Goal: Task Accomplishment & Management: Manage account settings

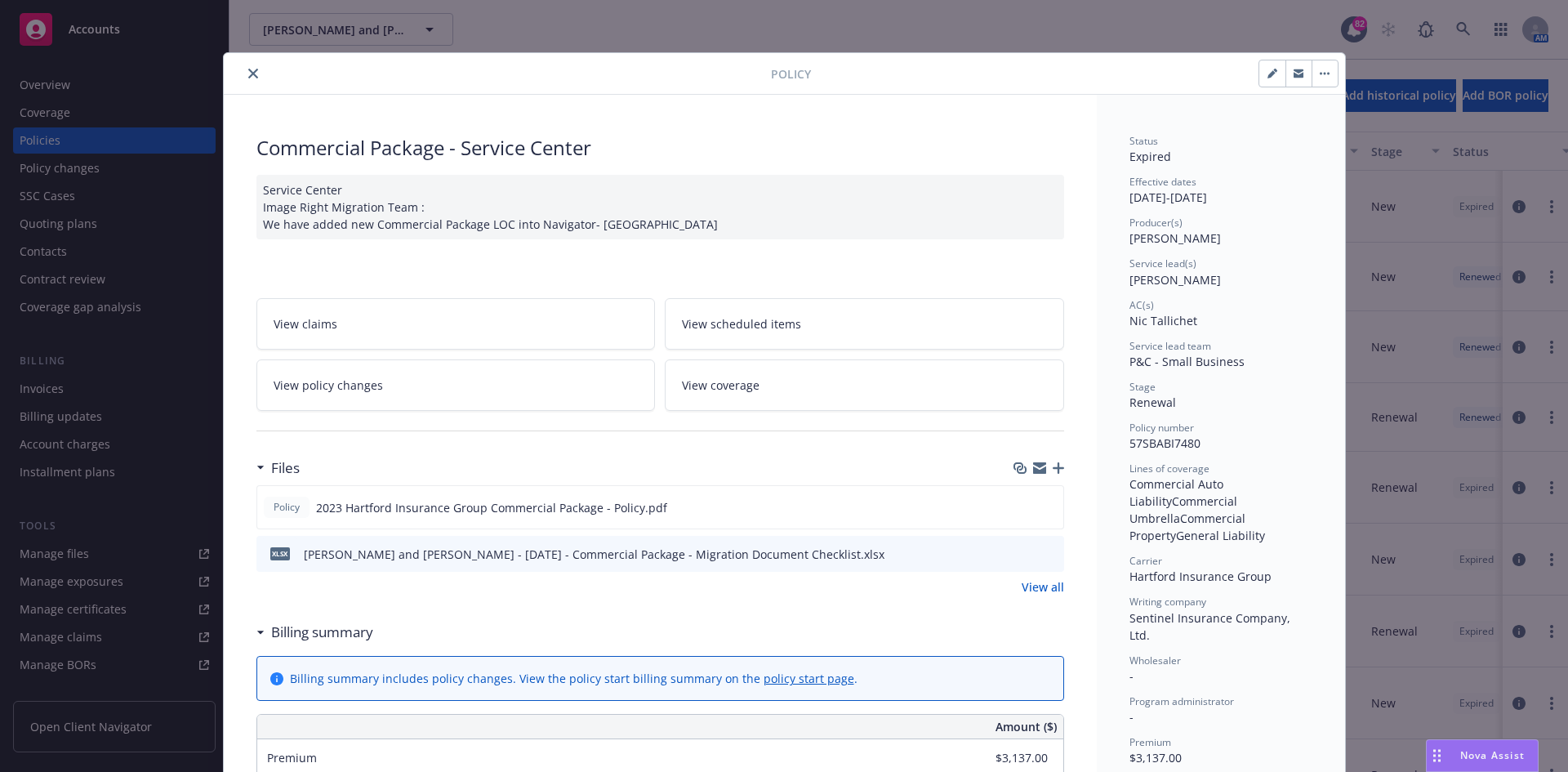
scroll to position [123, 0]
click at [248, 70] on icon "close" at bounding box center [252, 73] width 10 height 10
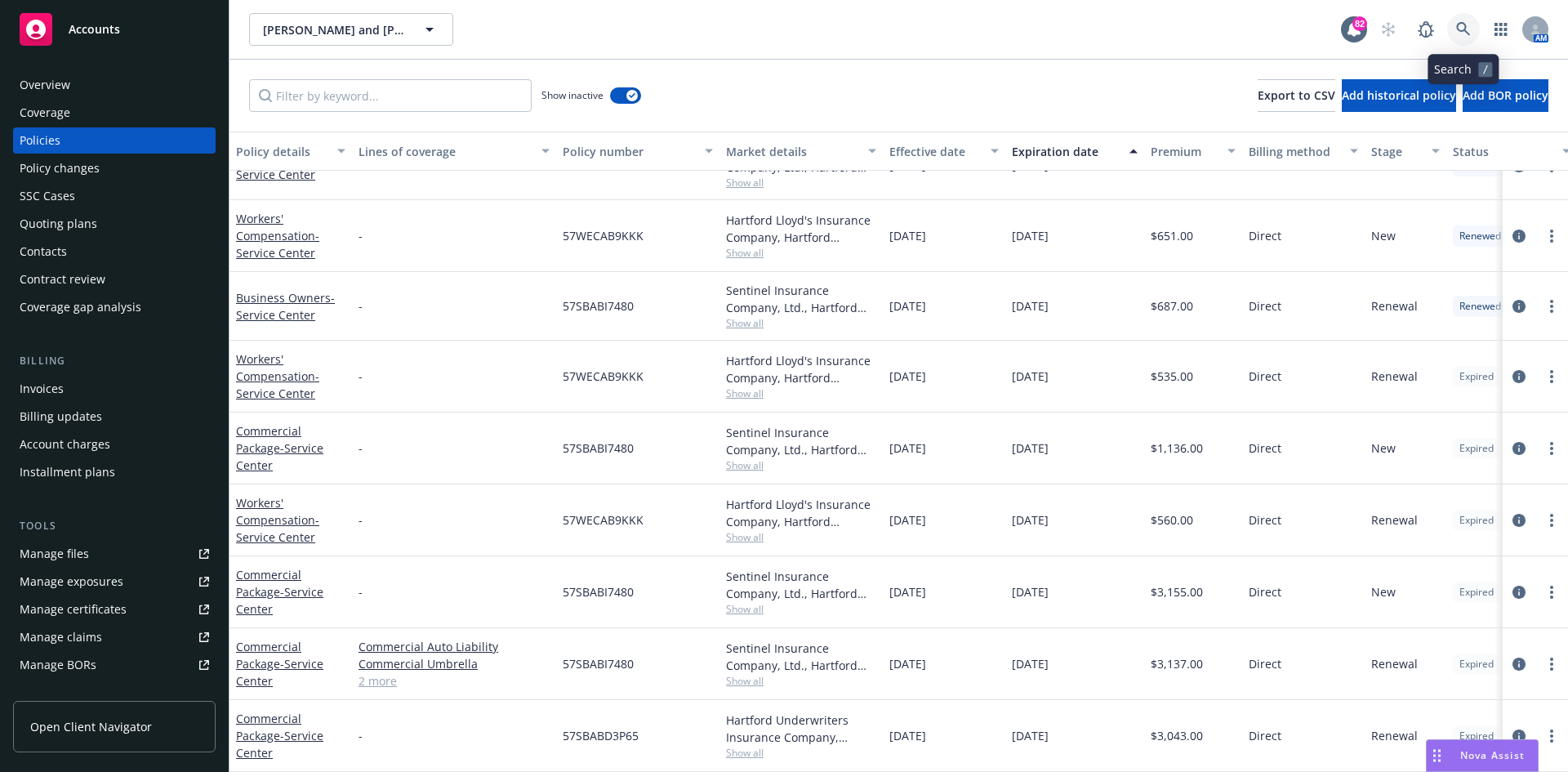
click at [1479, 28] on link at bounding box center [1464, 29] width 33 height 33
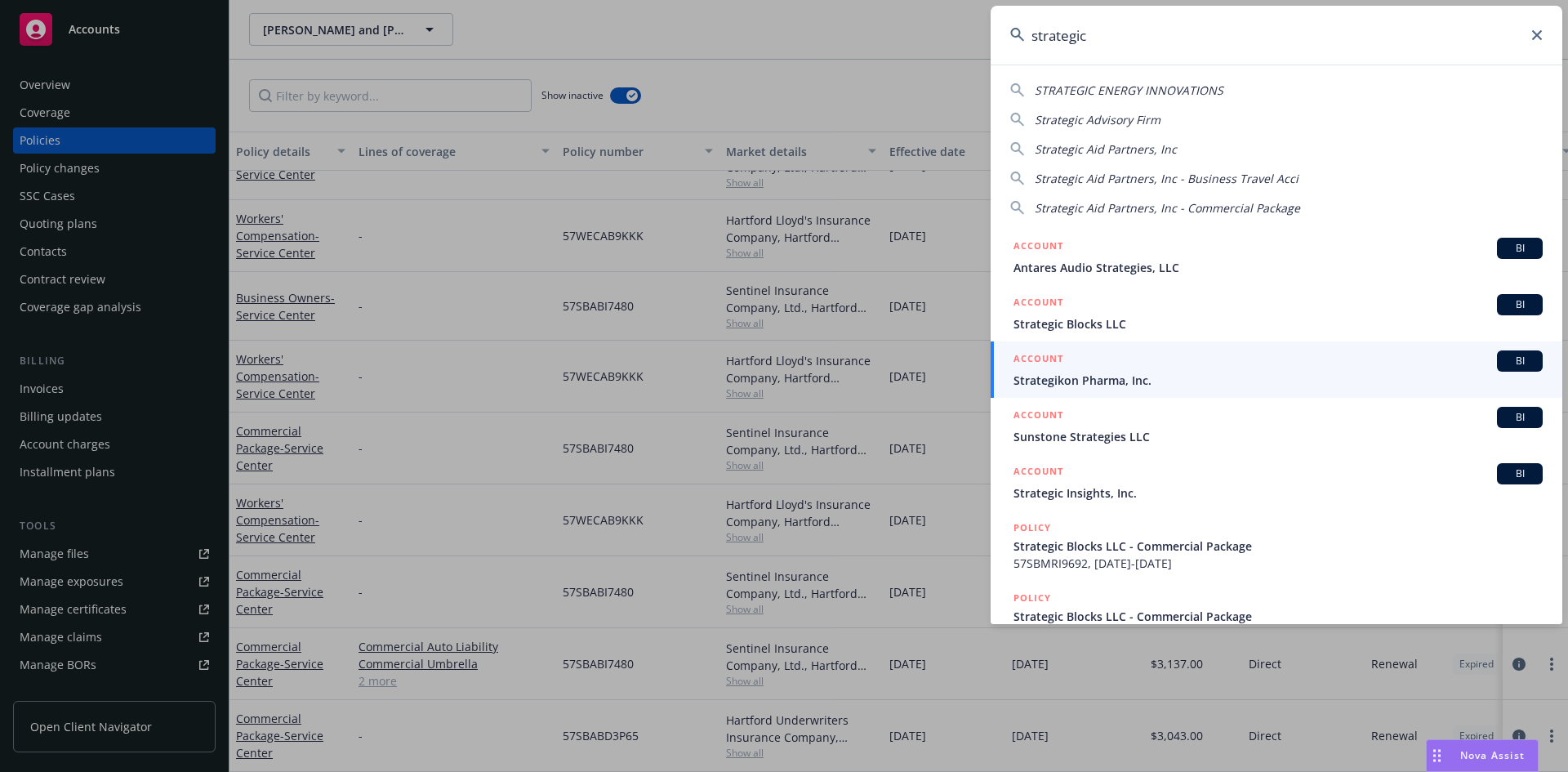
click at [1059, 145] on span "Strategic Aid Partners, Inc" at bounding box center [1105, 149] width 142 height 16
type input "Strategic Aid Partners, Inc"
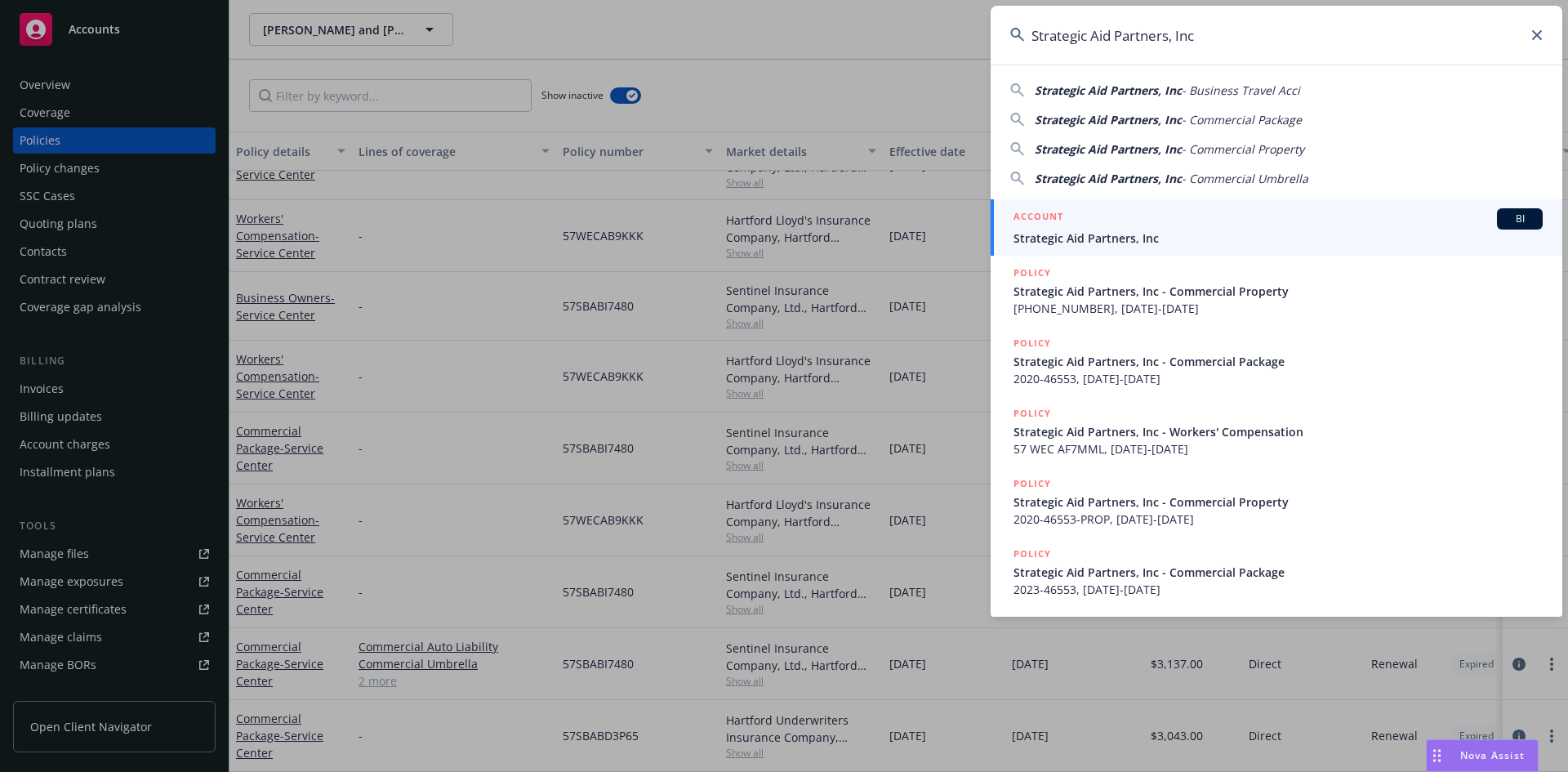
click at [1039, 215] on h5 "ACCOUNT" at bounding box center [1038, 218] width 50 height 19
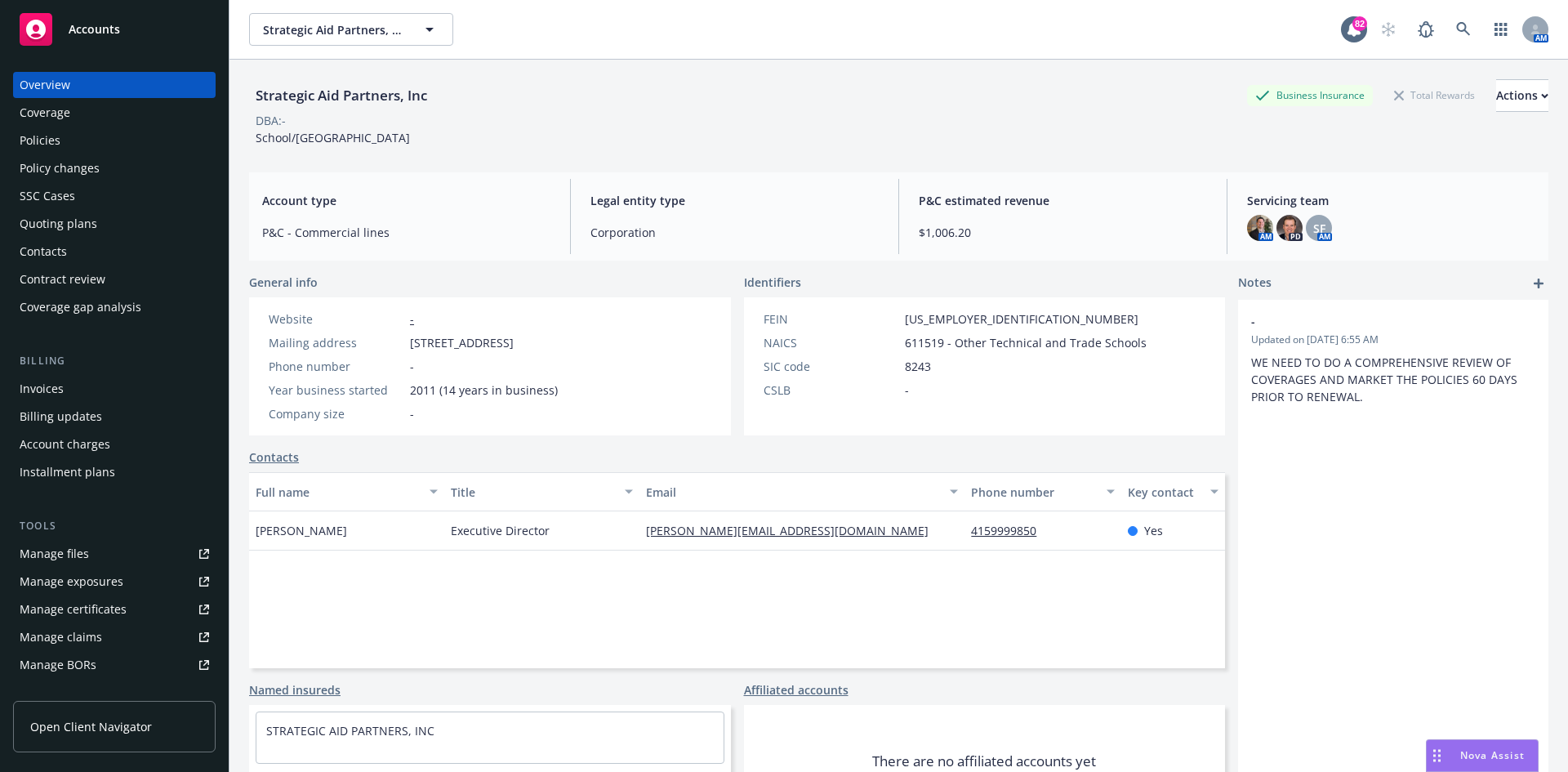
click at [84, 148] on div "Policies" at bounding box center [114, 140] width 189 height 26
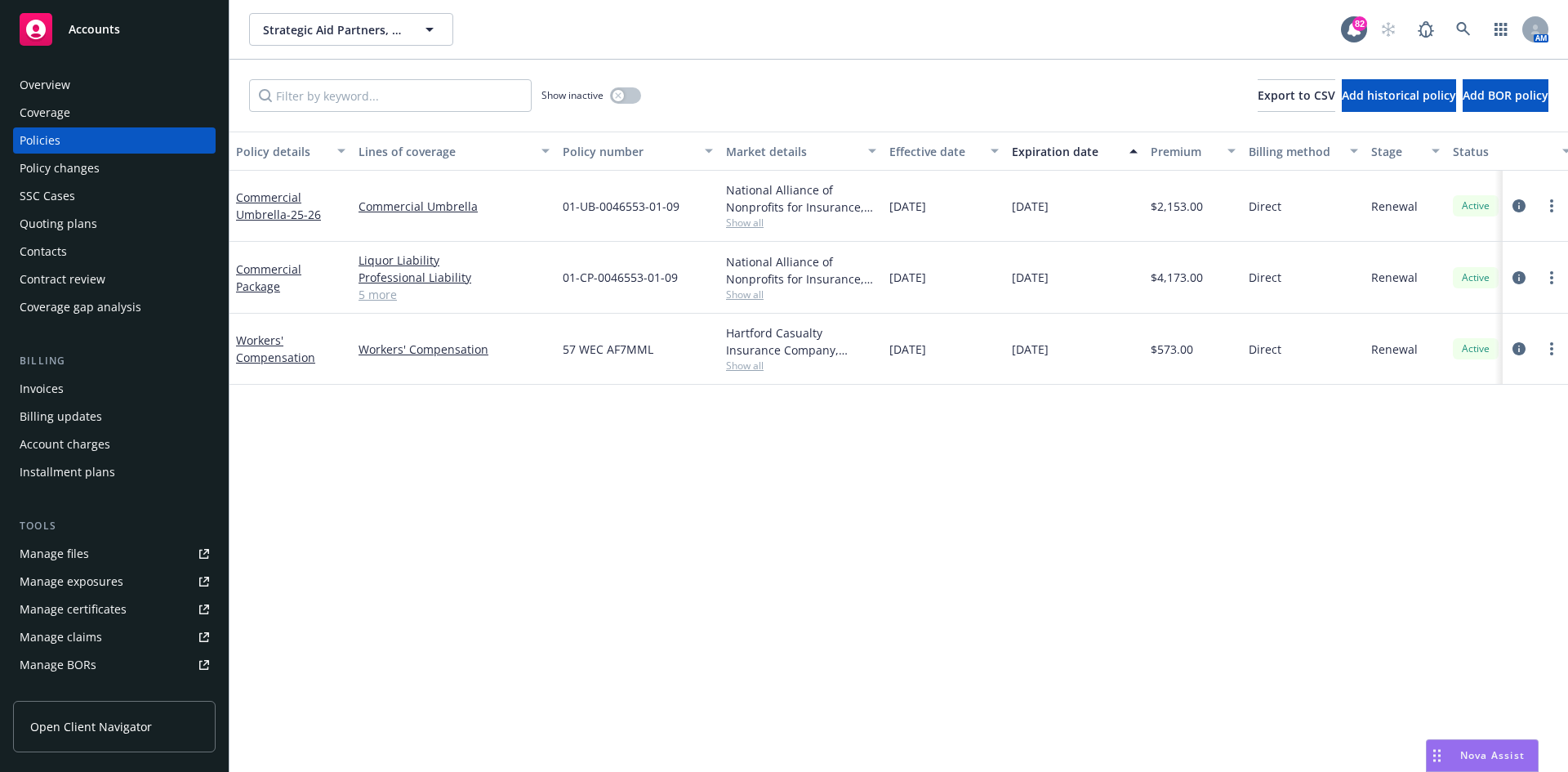
click at [78, 85] on div "Overview" at bounding box center [114, 84] width 189 height 26
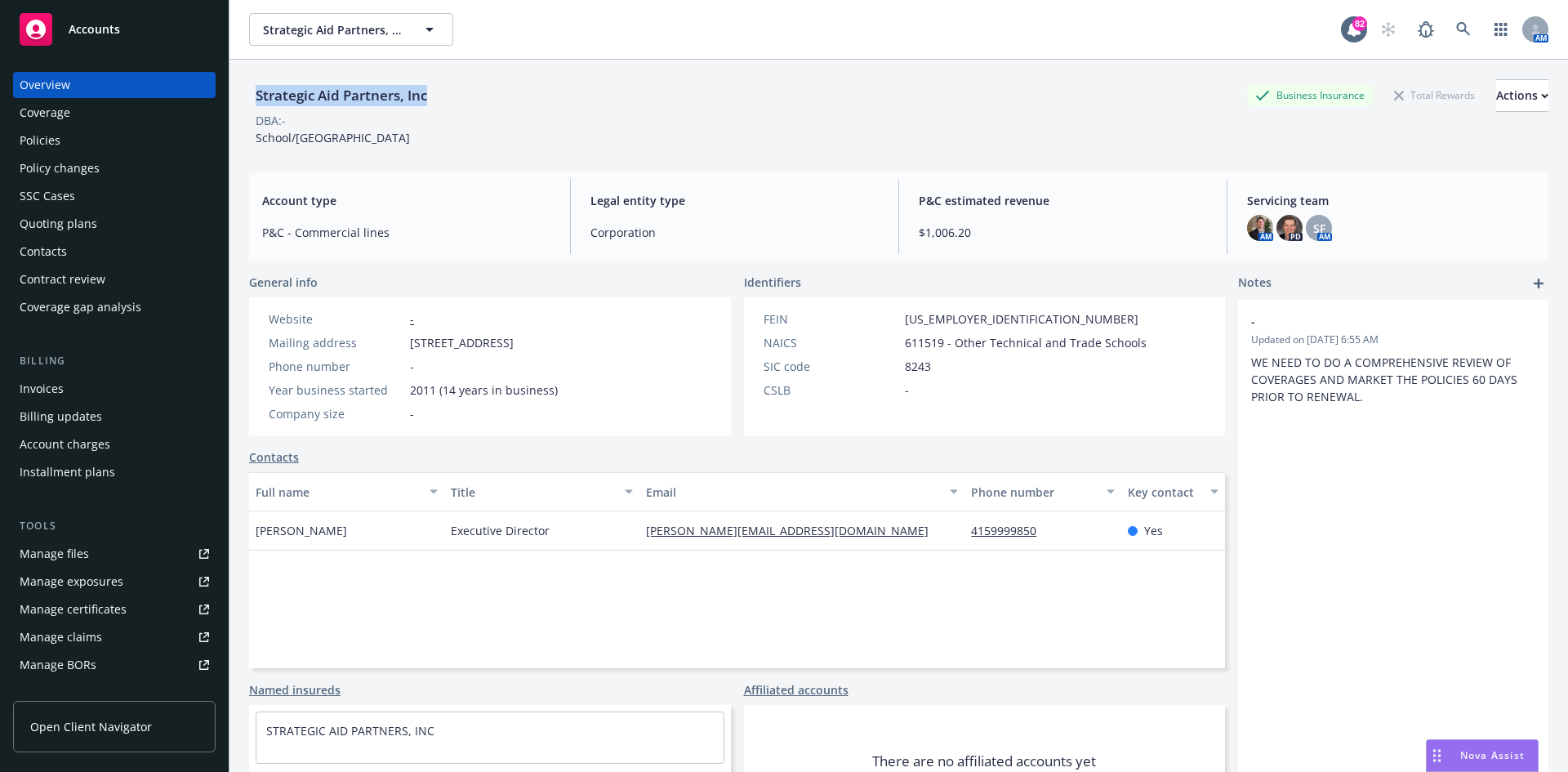
drag, startPoint x: 502, startPoint y: 107, endPoint x: 250, endPoint y: 106, distance: 252.0
click at [250, 106] on div "Strategic Aid Partners, Inc Business Insurance Total Rewards Actions" at bounding box center [898, 95] width 1299 height 33
copy div "Strategic Aid Partners, Inc"
click at [1456, 23] on icon at bounding box center [1463, 29] width 15 height 15
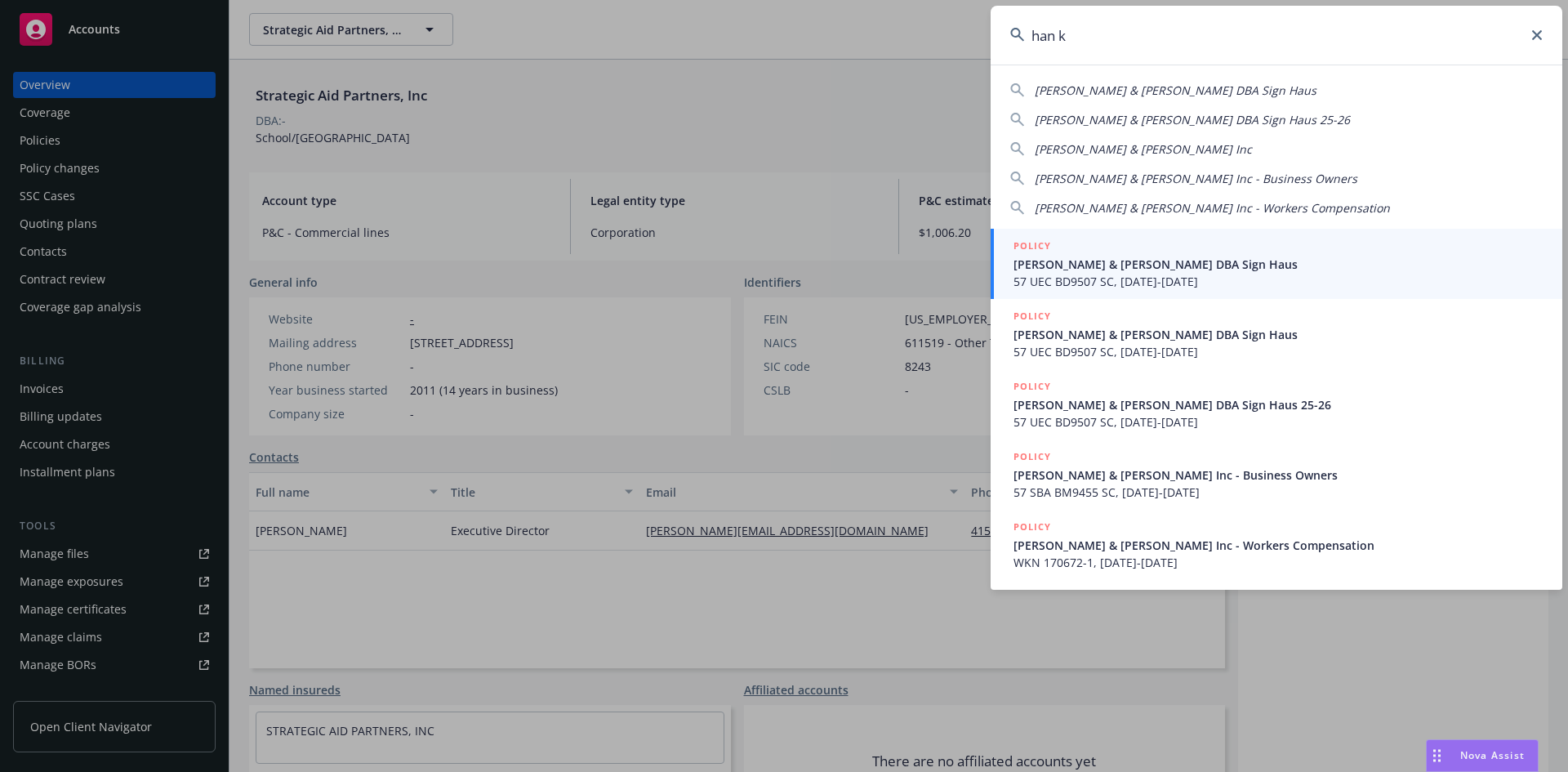
type input "han k"
click at [1033, 241] on h5 "POLICY" at bounding box center [1032, 246] width 38 height 17
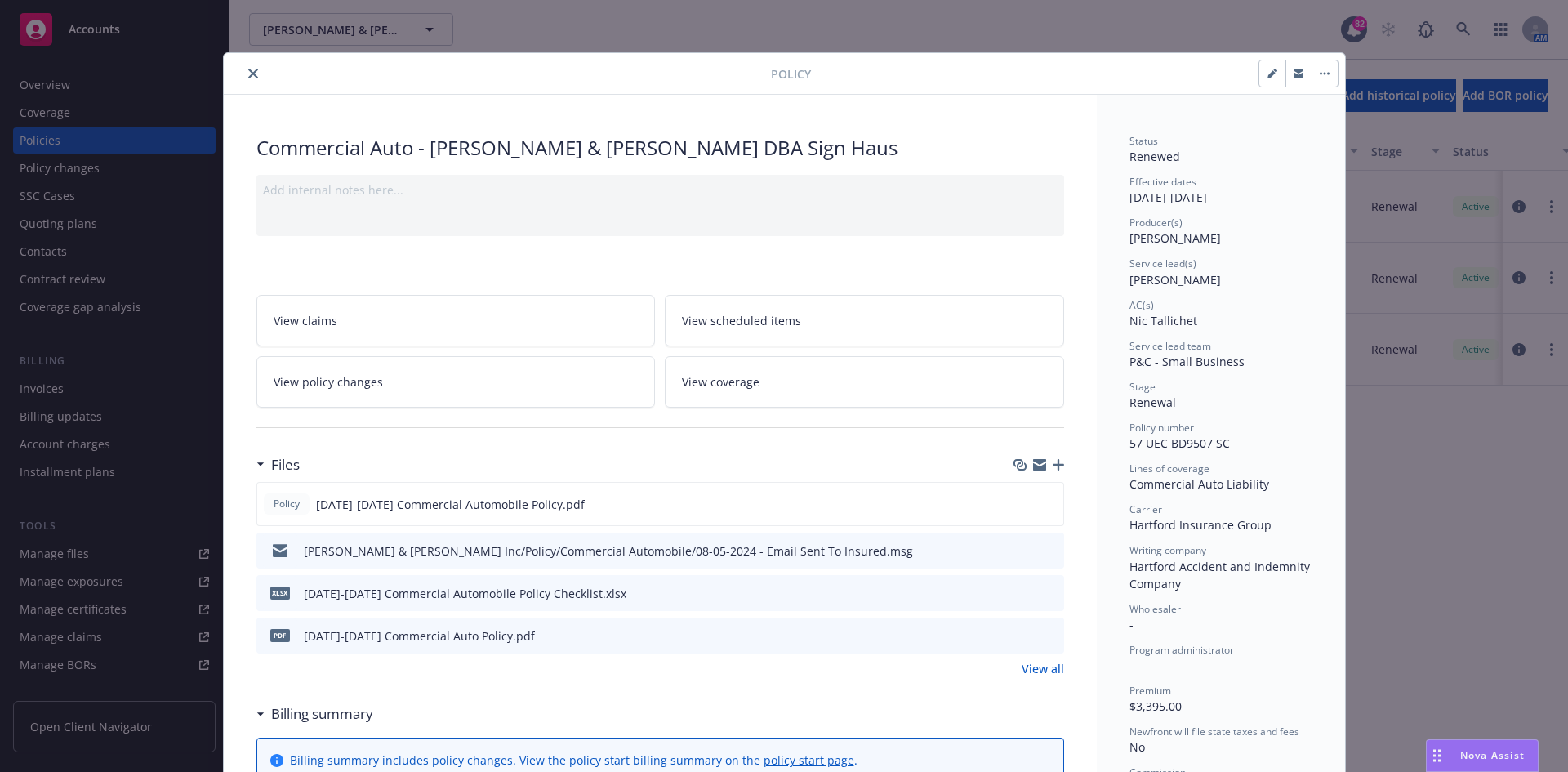
click at [248, 67] on button "close" at bounding box center [252, 73] width 19 height 19
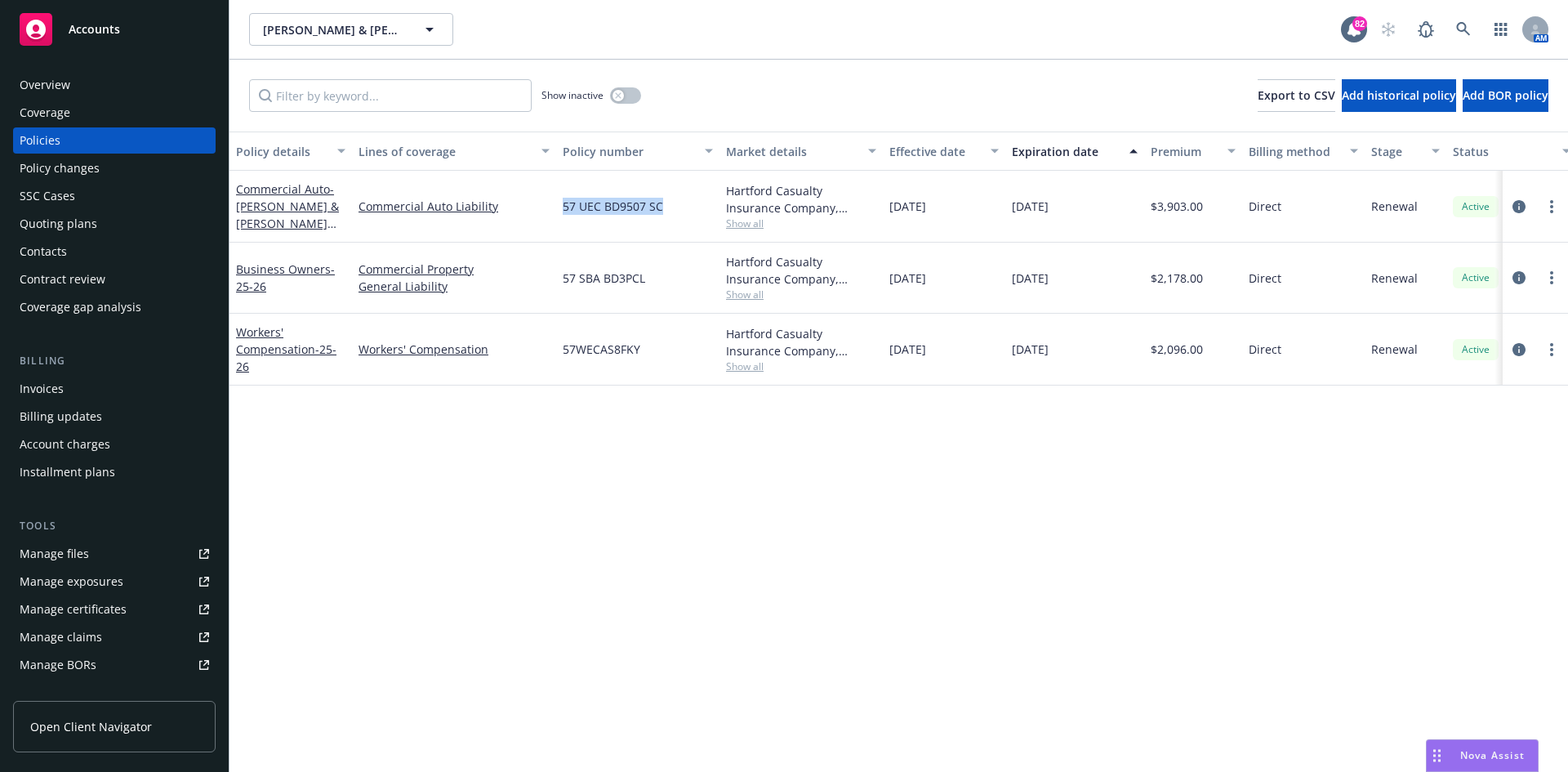
drag, startPoint x: 655, startPoint y: 204, endPoint x: 576, endPoint y: 202, distance: 79.0
click at [552, 205] on div "Commercial Auto - Han K & [PERSON_NAME] DBA Sign Haus 25-26 Commercial Auto Lia…" at bounding box center [1017, 207] width 1576 height 72
copy div "57 UEC BD9507 SC"
click at [1471, 26] on link at bounding box center [1464, 29] width 33 height 33
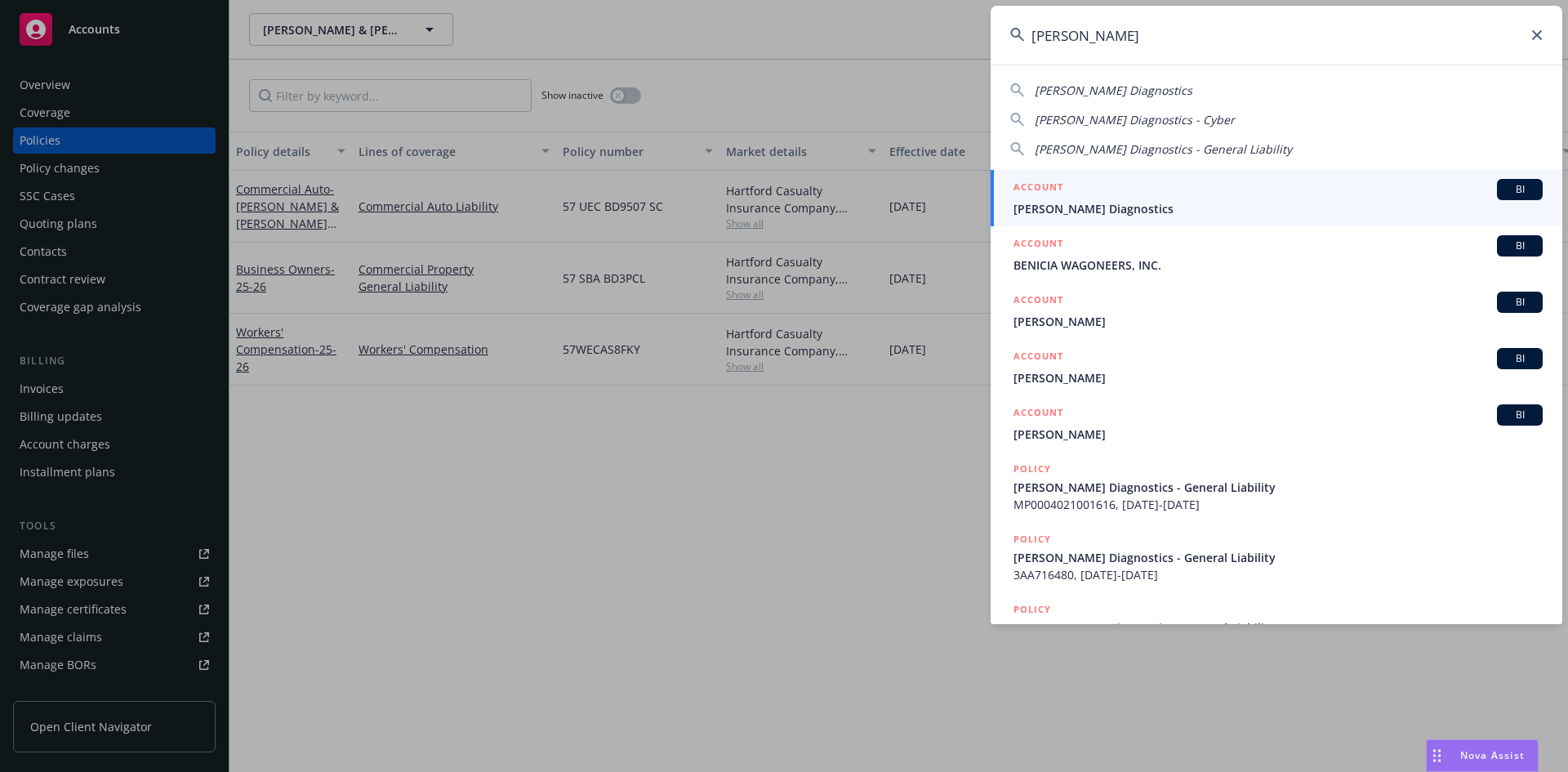
type input "[PERSON_NAME]"
click at [1029, 189] on h5 "ACCOUNT" at bounding box center [1038, 188] width 50 height 19
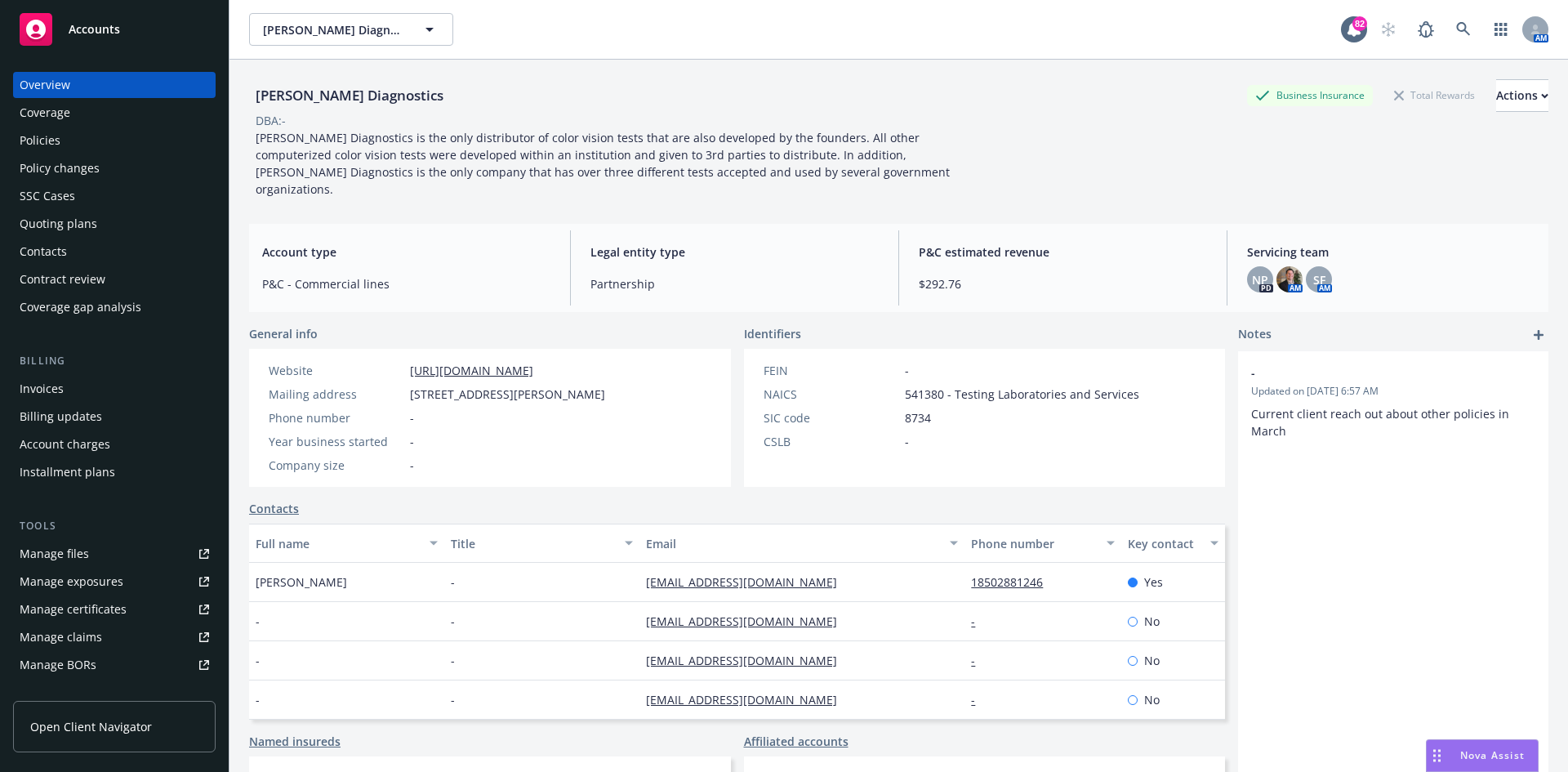
click at [90, 254] on div "Contacts" at bounding box center [114, 252] width 189 height 26
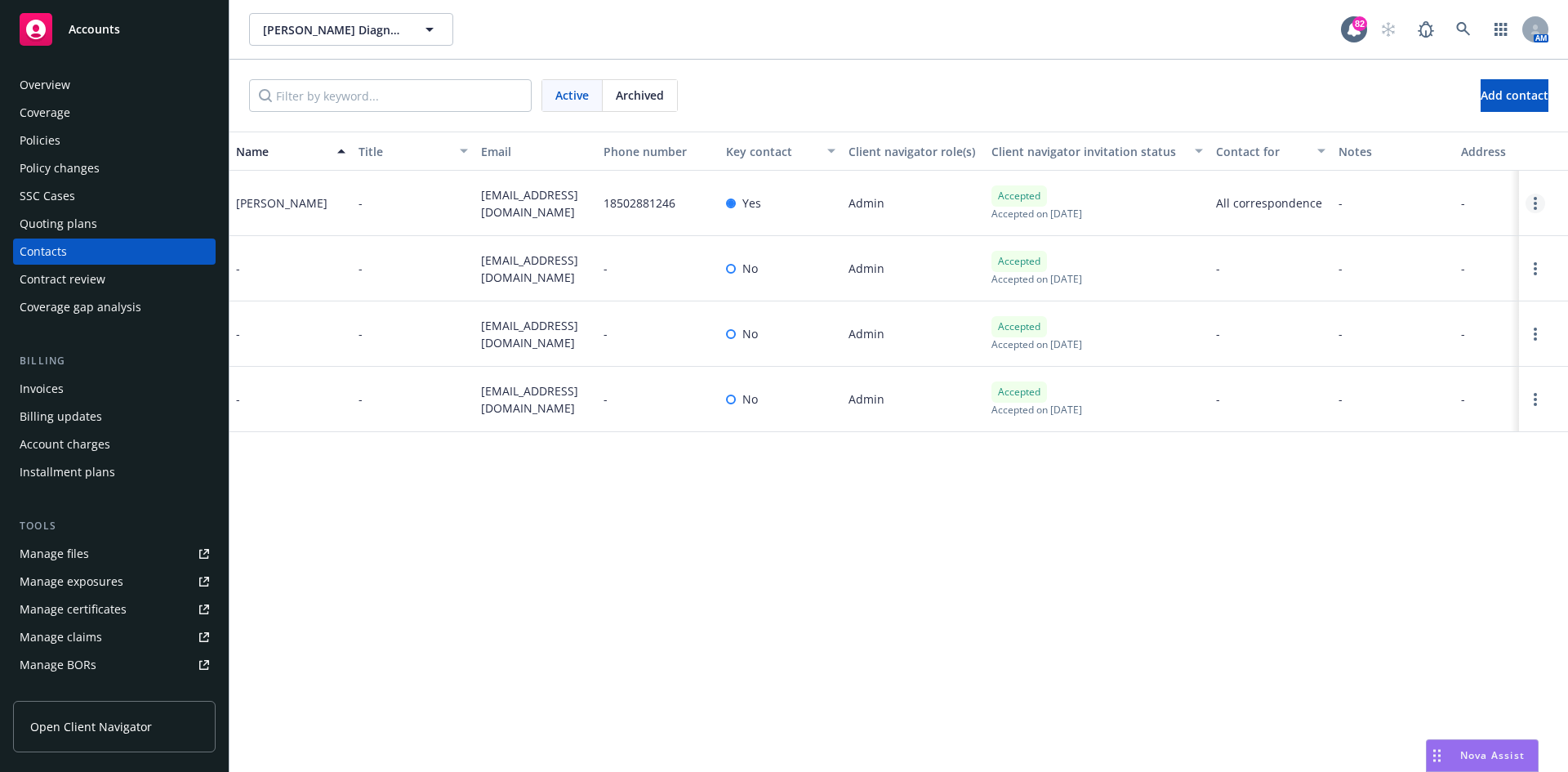
click at [1537, 202] on link "Open options" at bounding box center [1535, 203] width 19 height 19
click at [1362, 78] on link "Edit contact" at bounding box center [1411, 80] width 223 height 33
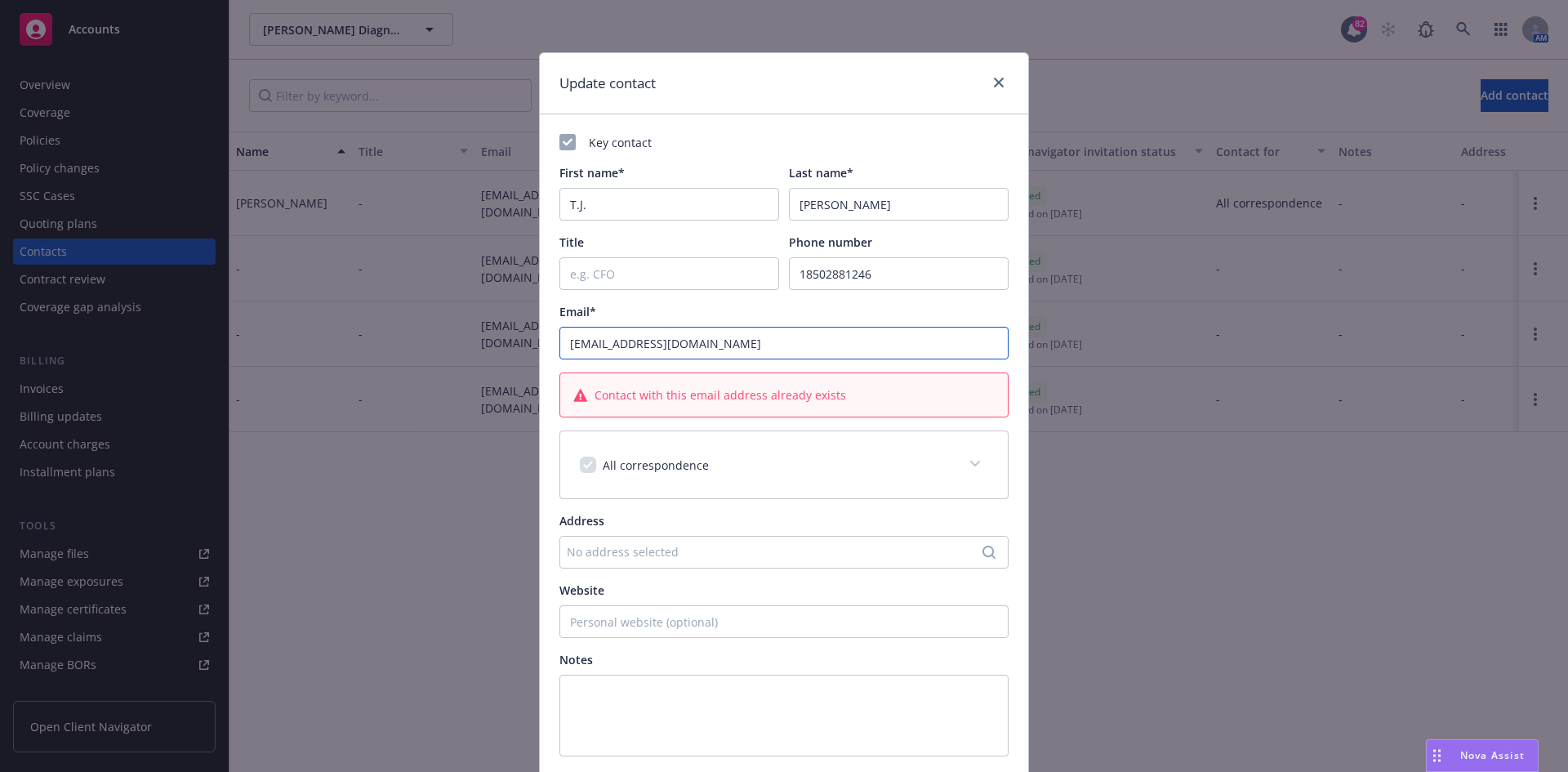
drag, startPoint x: 722, startPoint y: 342, endPoint x: 483, endPoint y: 355, distance: 239.4
click at [483, 353] on div "Update contact Key contact First name* [PERSON_NAME] Last name* [PERSON_NAME] T…" at bounding box center [784, 386] width 1568 height 772
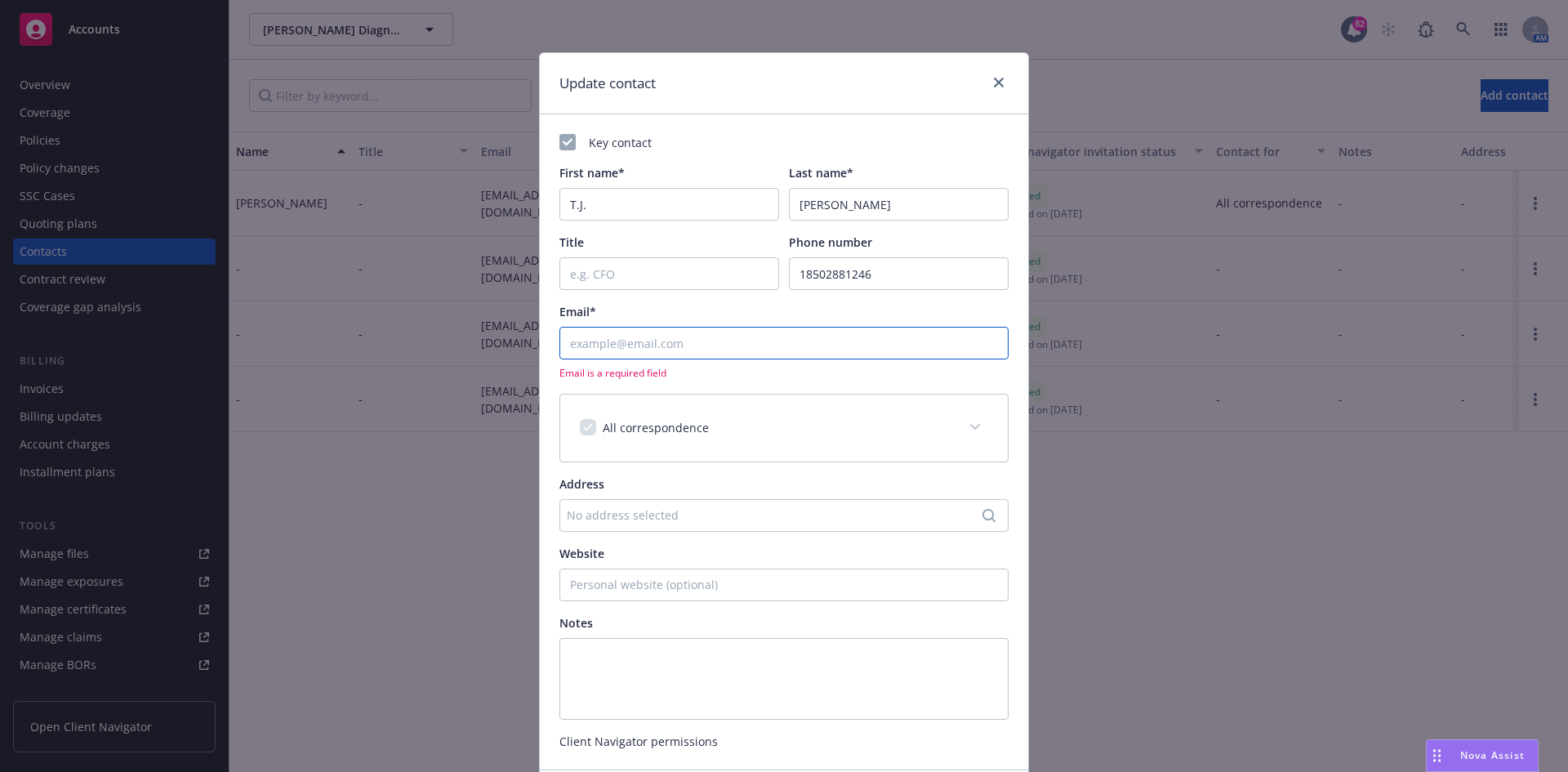
paste input "[EMAIL_ADDRESS][DOMAIN_NAME]"
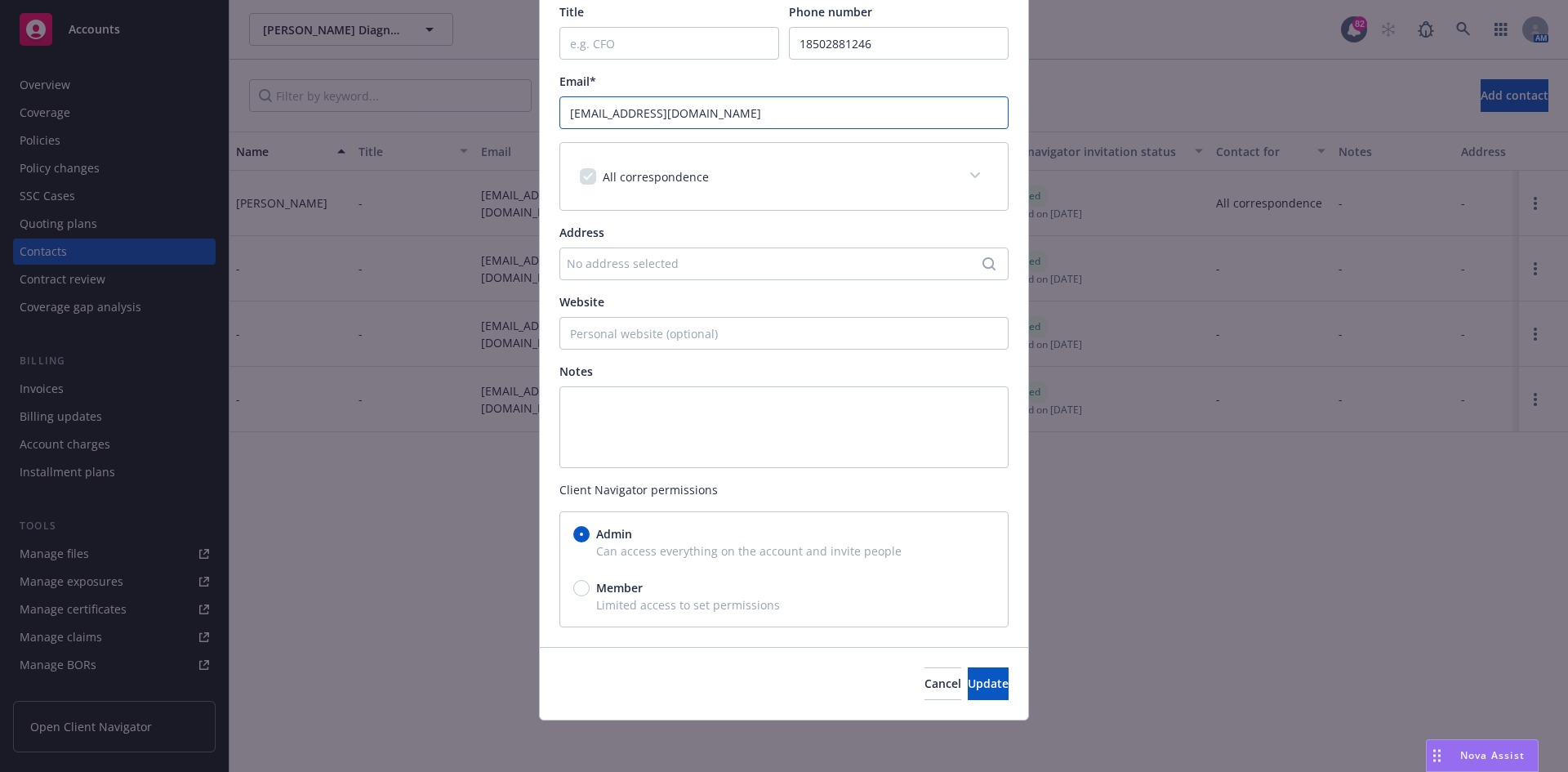
scroll to position [231, 0]
type input "[EMAIL_ADDRESS][DOMAIN_NAME]"
click at [968, 690] on span "Update" at bounding box center [988, 682] width 40 height 16
